Goal: Check status

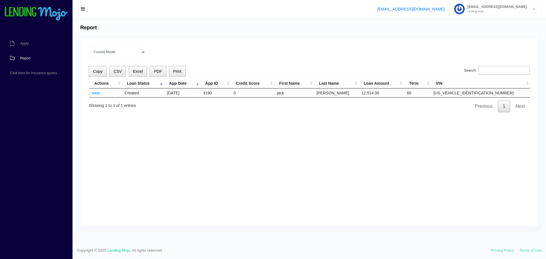
click at [116, 122] on div "Current Month [DATE] [DATE] [DATE] [DATE] [DATE] All time Loading Copy CSV Exce…" at bounding box center [308, 132] width 457 height 188
click at [86, 7] on span "button" at bounding box center [83, 9] width 6 height 6
click at [99, 93] on link "view" at bounding box center [96, 93] width 8 height 5
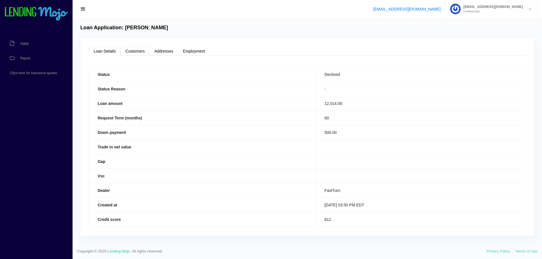
click at [132, 49] on link "Customers" at bounding box center [135, 51] width 29 height 9
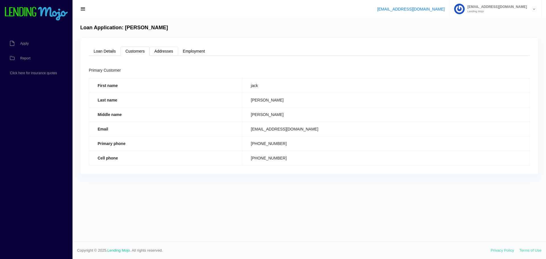
click at [165, 49] on link "Addresses" at bounding box center [164, 51] width 28 height 9
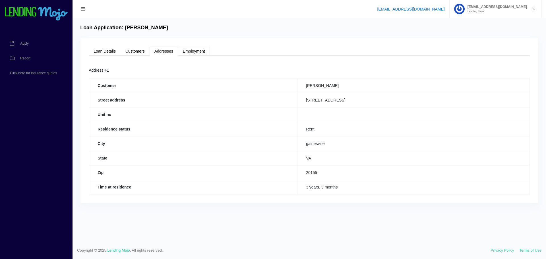
click at [203, 50] on link "Employment" at bounding box center [194, 51] width 32 height 9
